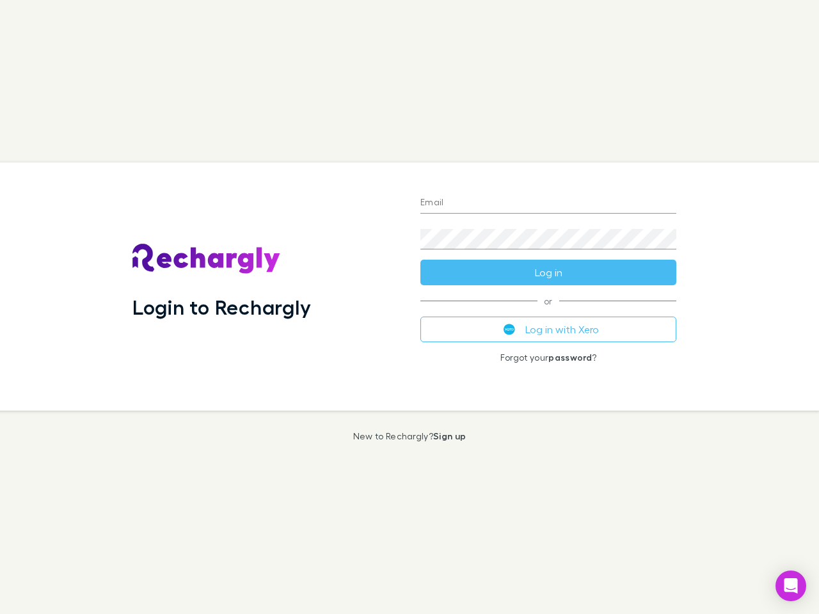
click at [409, 307] on div "Login to Rechargly" at bounding box center [266, 286] width 288 height 248
click at [548, 203] on input "Email" at bounding box center [548, 203] width 256 height 20
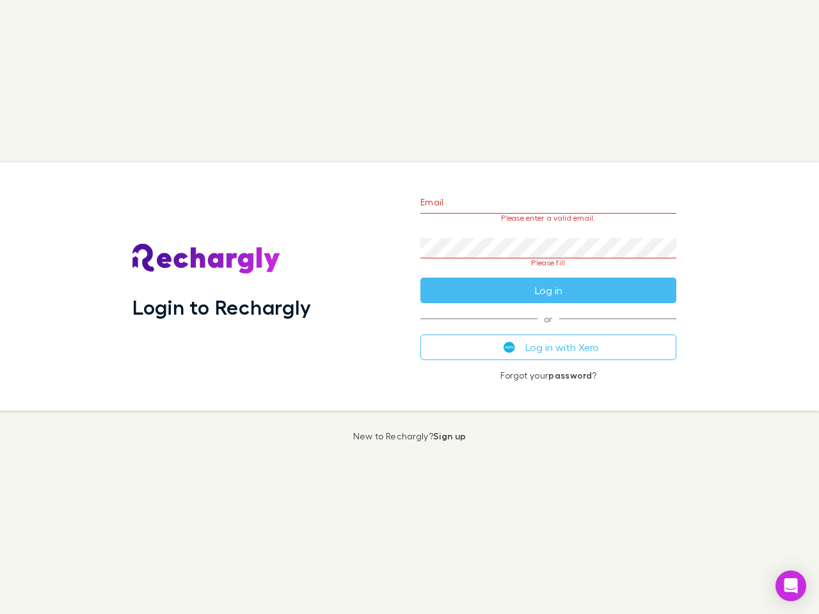
click at [548, 272] on form "Email Please enter a valid email. Password Please fill Log in" at bounding box center [548, 243] width 256 height 120
click at [548, 329] on div "Email Please enter a valid email. Password Please fill Log in or Log in with Xe…" at bounding box center [548, 286] width 276 height 248
click at [790, 586] on icon "Open Intercom Messenger" at bounding box center [790, 585] width 13 height 15
